Goal: Information Seeking & Learning: Learn about a topic

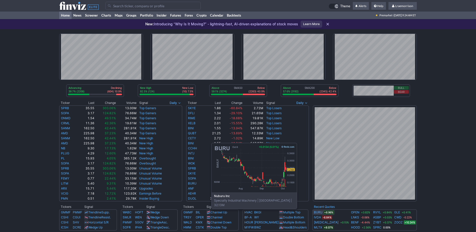
click at [319, 212] on link "BURU" at bounding box center [318, 212] width 9 height 5
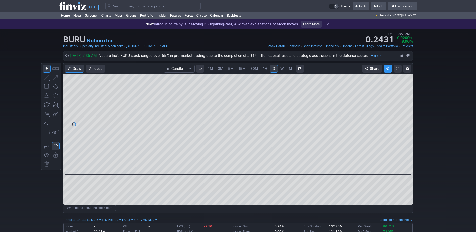
click at [210, 67] on span "1M" at bounding box center [210, 68] width 5 height 4
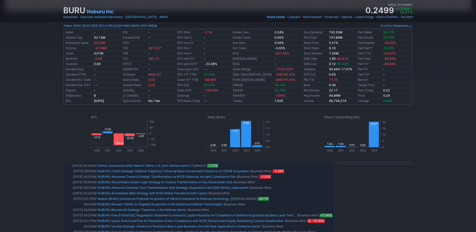
scroll to position [226, 0]
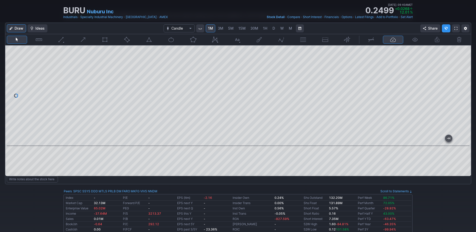
scroll to position [0, 0]
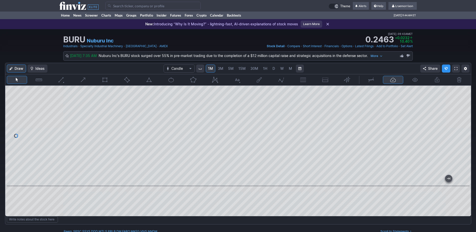
drag, startPoint x: 373, startPoint y: 51, endPoint x: 379, endPoint y: 48, distance: 7.3
click at [379, 48] on div "BURU Nuburu Inc Last Close Oct 06 • 09:23AM ET 0.2431 Dollar change +0.0200 Per…" at bounding box center [237, 40] width 357 height 22
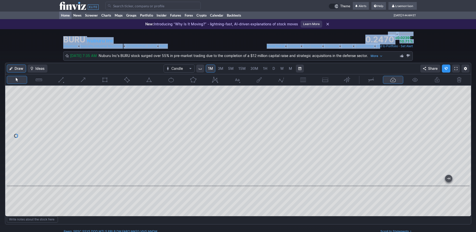
click at [65, 15] on link "Home" at bounding box center [65, 16] width 12 height 8
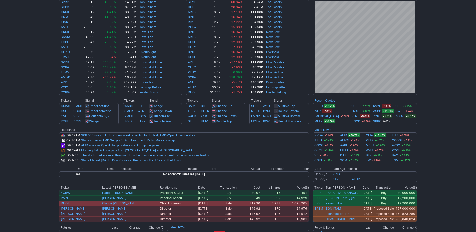
scroll to position [100, 0]
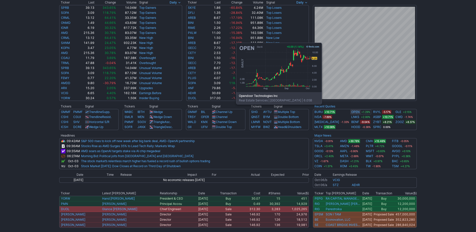
click at [351, 112] on link "OPEN" at bounding box center [355, 111] width 8 height 5
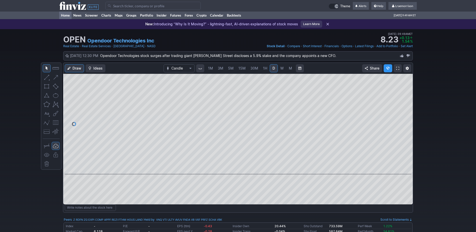
click at [65, 14] on link "Home" at bounding box center [65, 16] width 12 height 8
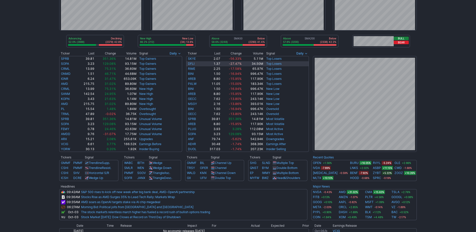
scroll to position [50, 0]
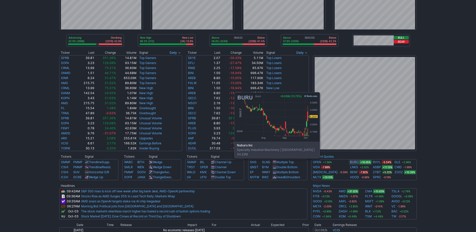
click at [350, 161] on link "BURU" at bounding box center [354, 161] width 9 height 5
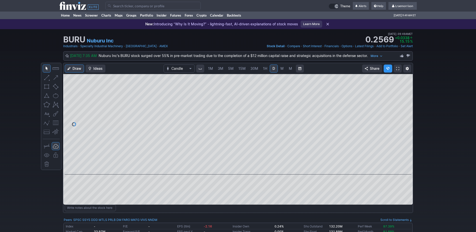
click at [212, 71] on span "1M" at bounding box center [210, 68] width 5 height 5
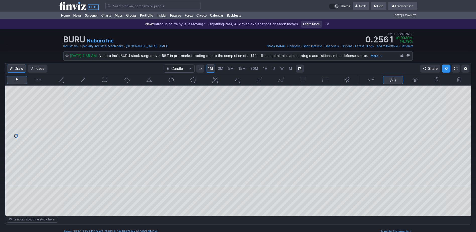
click at [129, 8] on input "Search" at bounding box center [152, 6] width 95 height 8
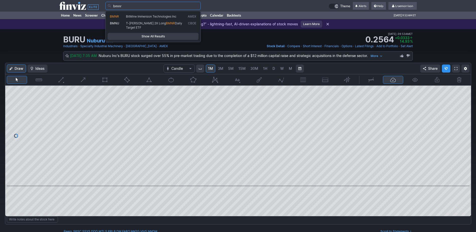
type input "bmnr"
